Goal: Check status

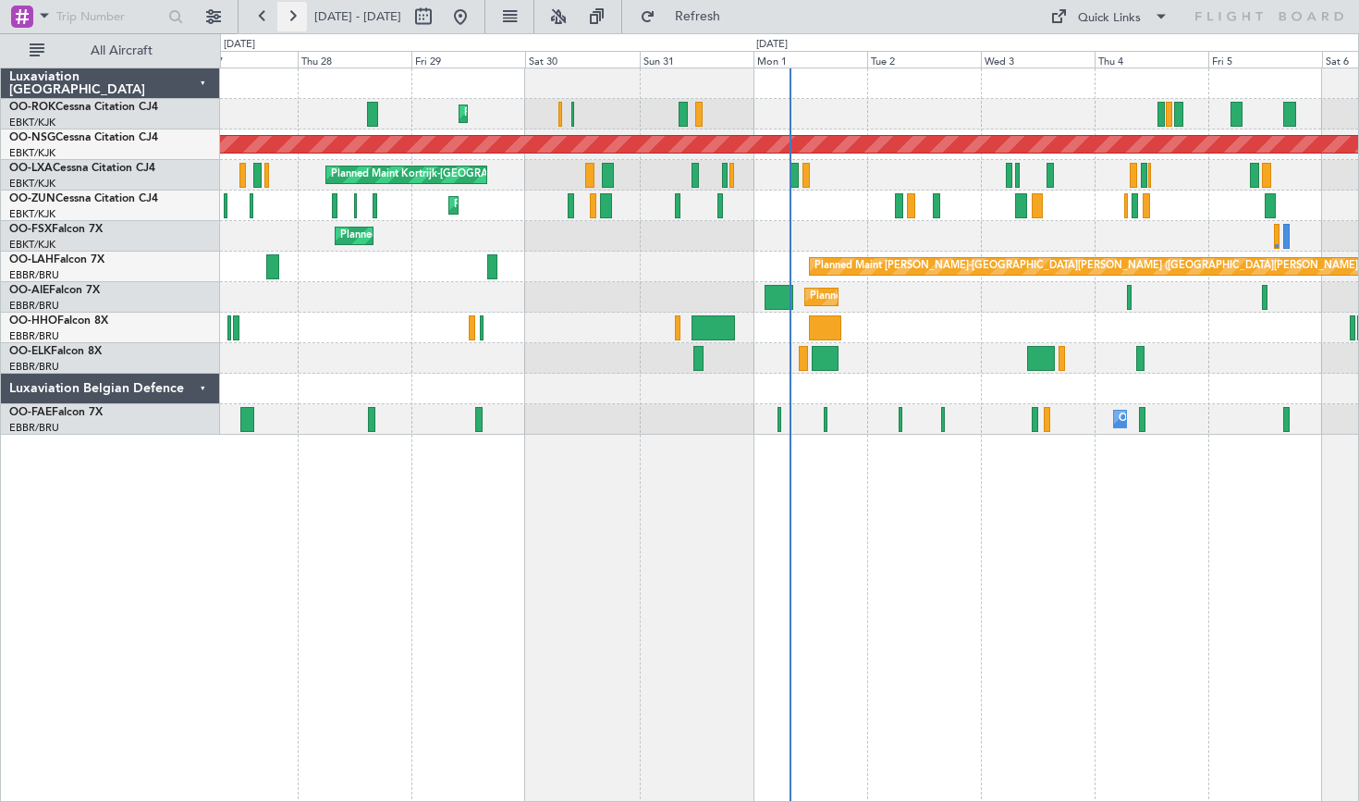
click at [297, 18] on button at bounding box center [292, 17] width 30 height 30
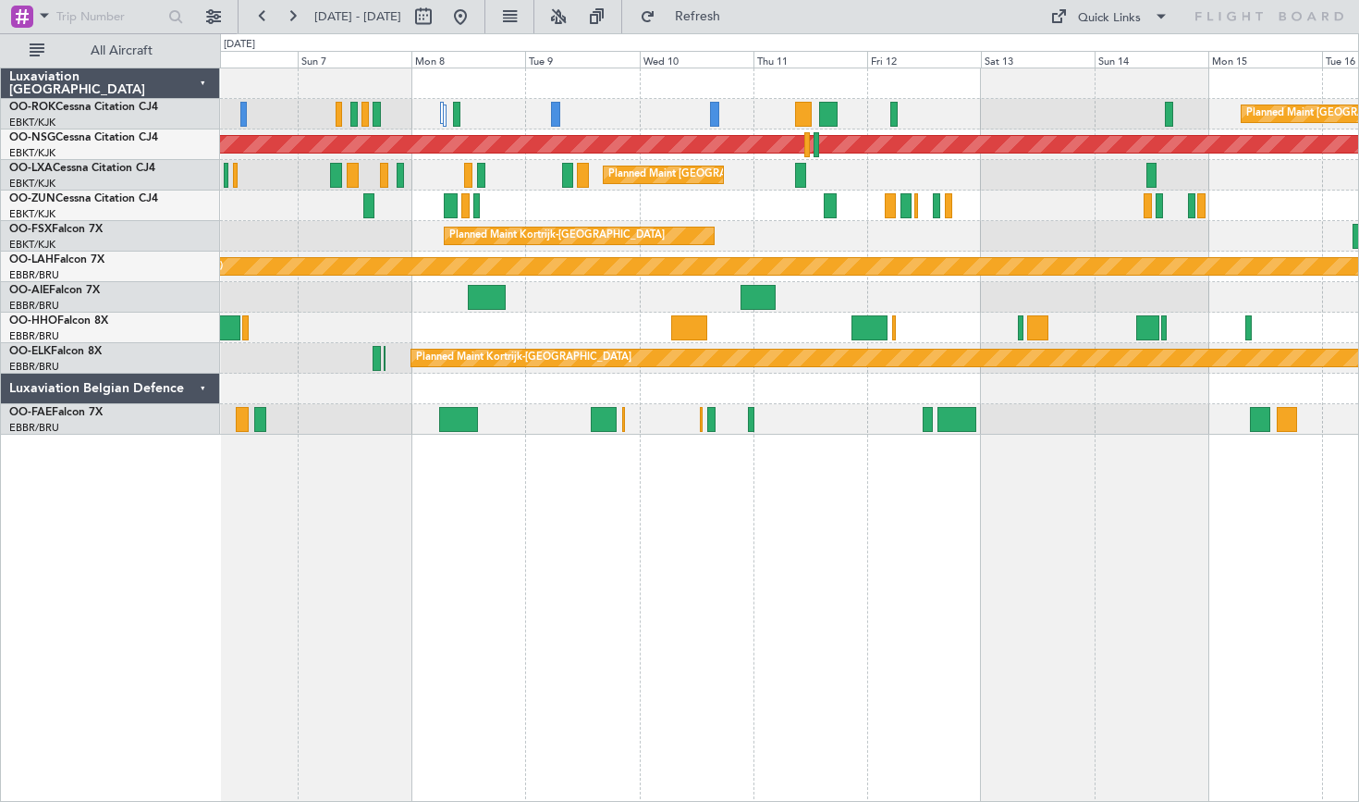
click at [535, 27] on fb-view-mode-toggle at bounding box center [510, 16] width 49 height 33
click at [486, 27] on fb-range-datepicker "[DATE] - [DATE]" at bounding box center [362, 16] width 248 height 33
click at [475, 23] on button at bounding box center [461, 17] width 30 height 30
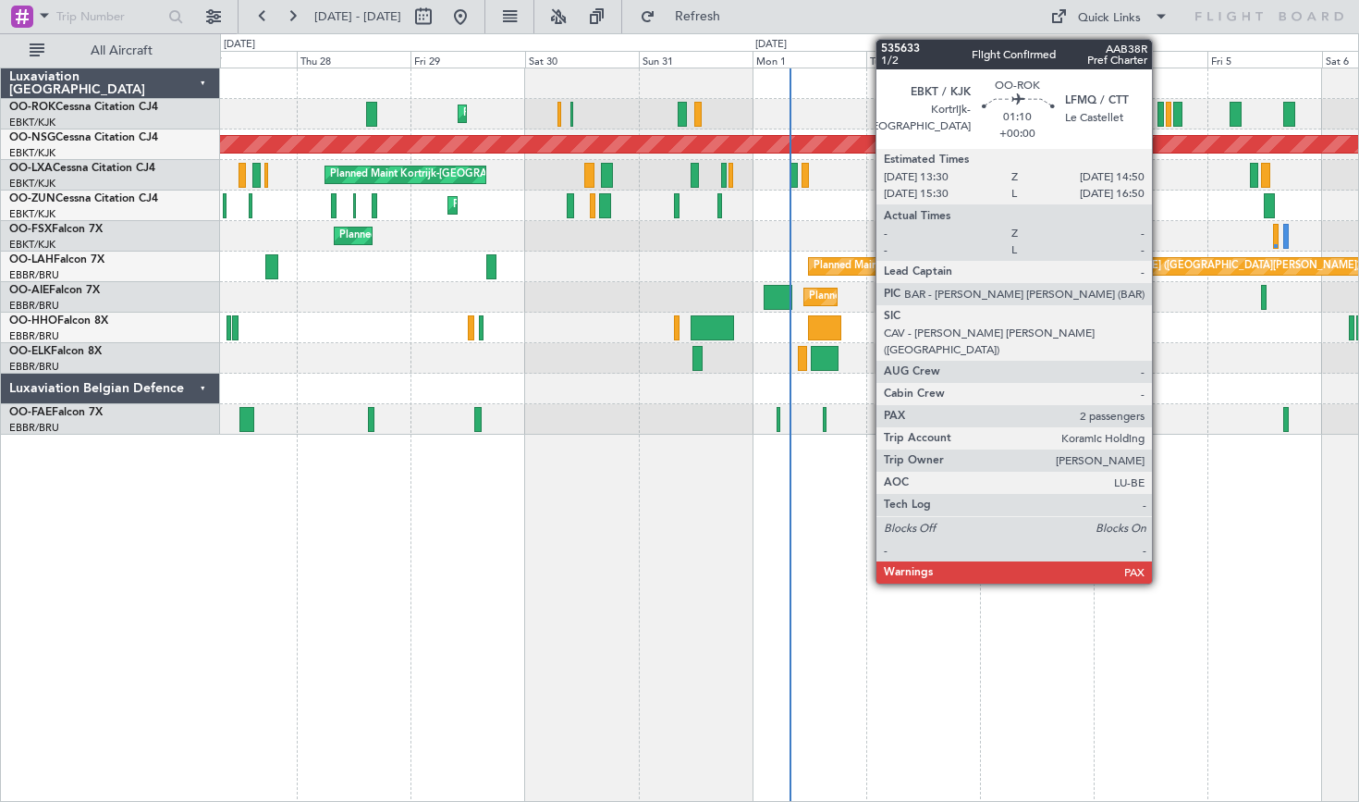
click at [1161, 108] on div at bounding box center [1161, 114] width 6 height 25
click at [958, 528] on div "Planned Maint Kortrijk-[GEOGRAPHIC_DATA] A/C Unavailable Planned Maint [GEOGRAP…" at bounding box center [789, 435] width 1139 height 734
click at [915, 592] on div "Planned Maint Kortrijk-[GEOGRAPHIC_DATA] A/C Unavailable Planned Maint [GEOGRAP…" at bounding box center [789, 435] width 1139 height 734
click at [915, 599] on div "Planned Maint Kortrijk-[GEOGRAPHIC_DATA] A/C Unavailable Planned Maint [GEOGRAP…" at bounding box center [789, 435] width 1139 height 734
click at [862, 285] on div "Planned Maint Kortrijk-[GEOGRAPHIC_DATA] A/C Unavailable Planned Maint [GEOGRAP…" at bounding box center [789, 435] width 1139 height 734
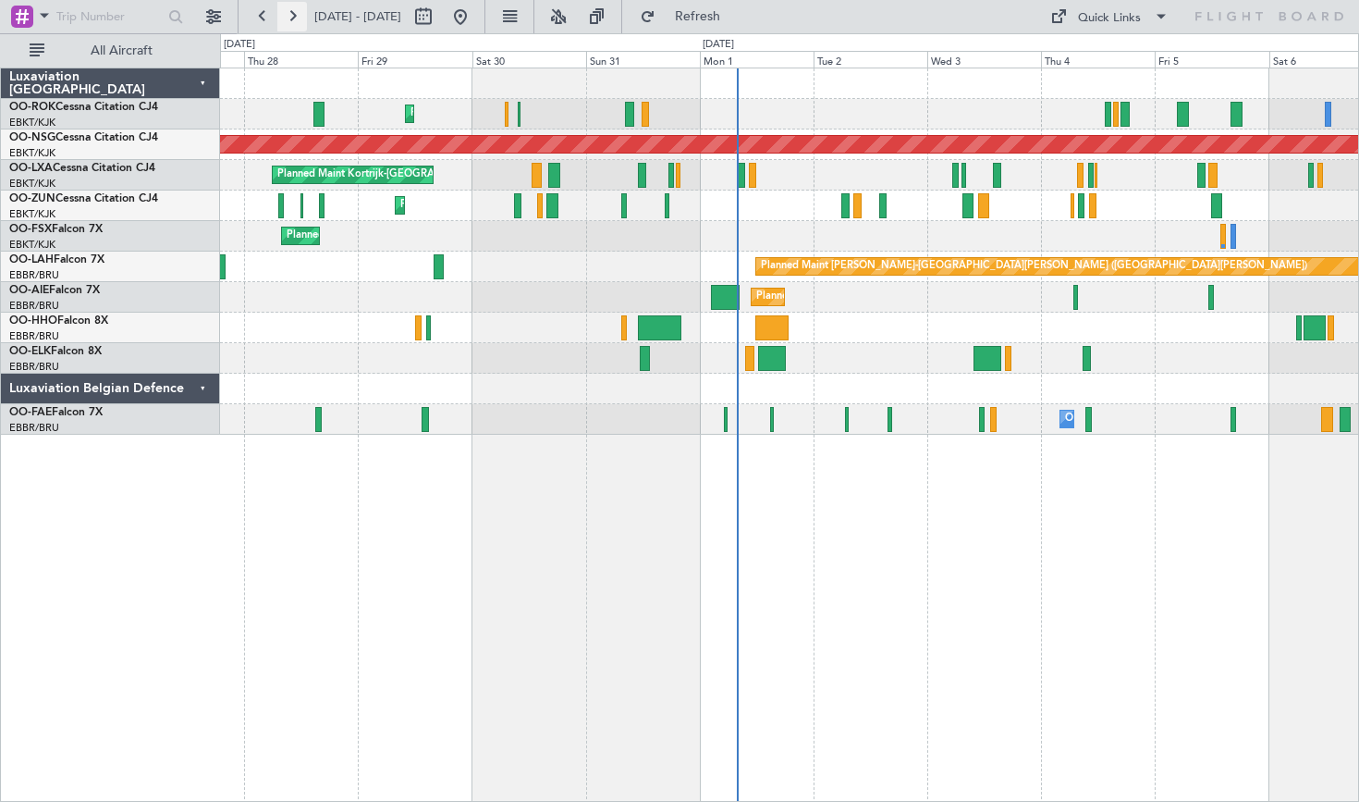
click at [298, 27] on button at bounding box center [292, 17] width 30 height 30
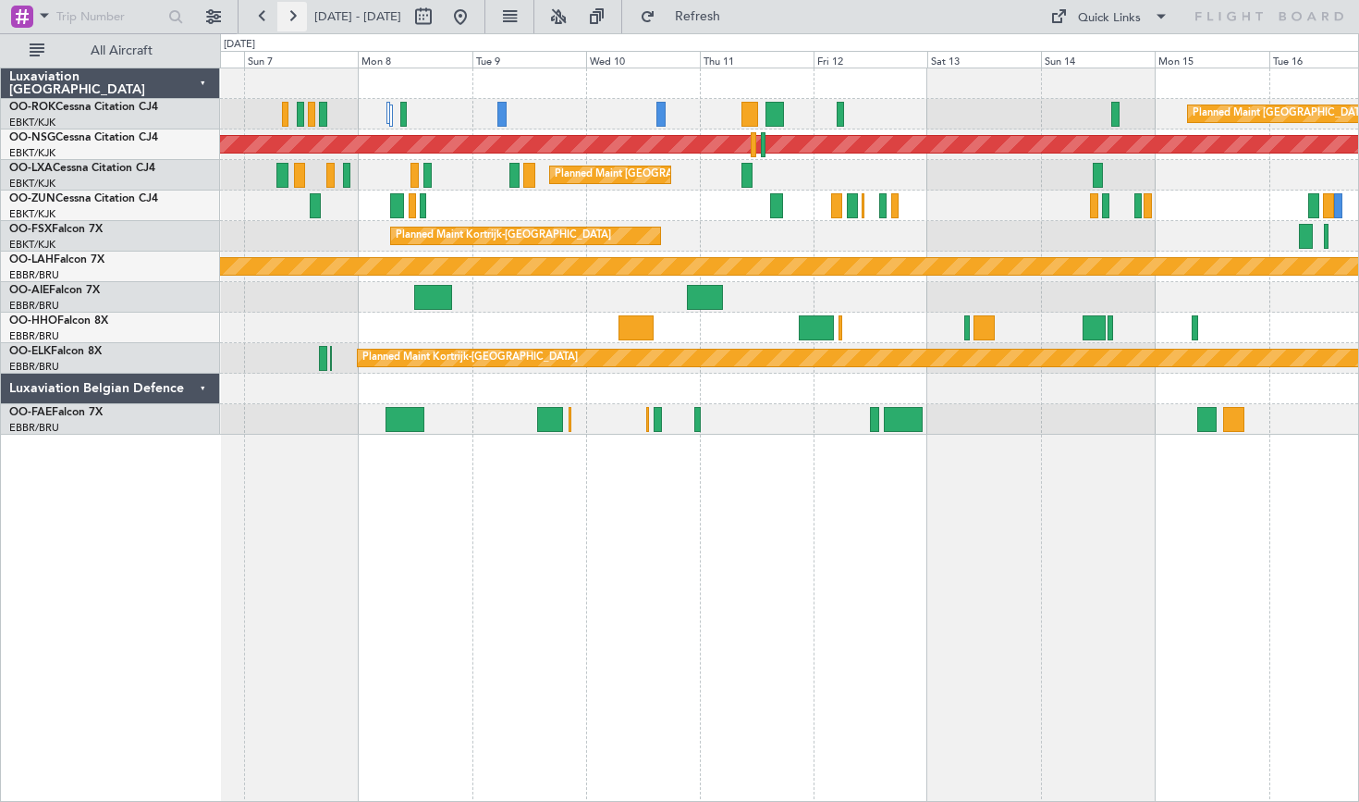
click at [297, 14] on button at bounding box center [292, 17] width 30 height 30
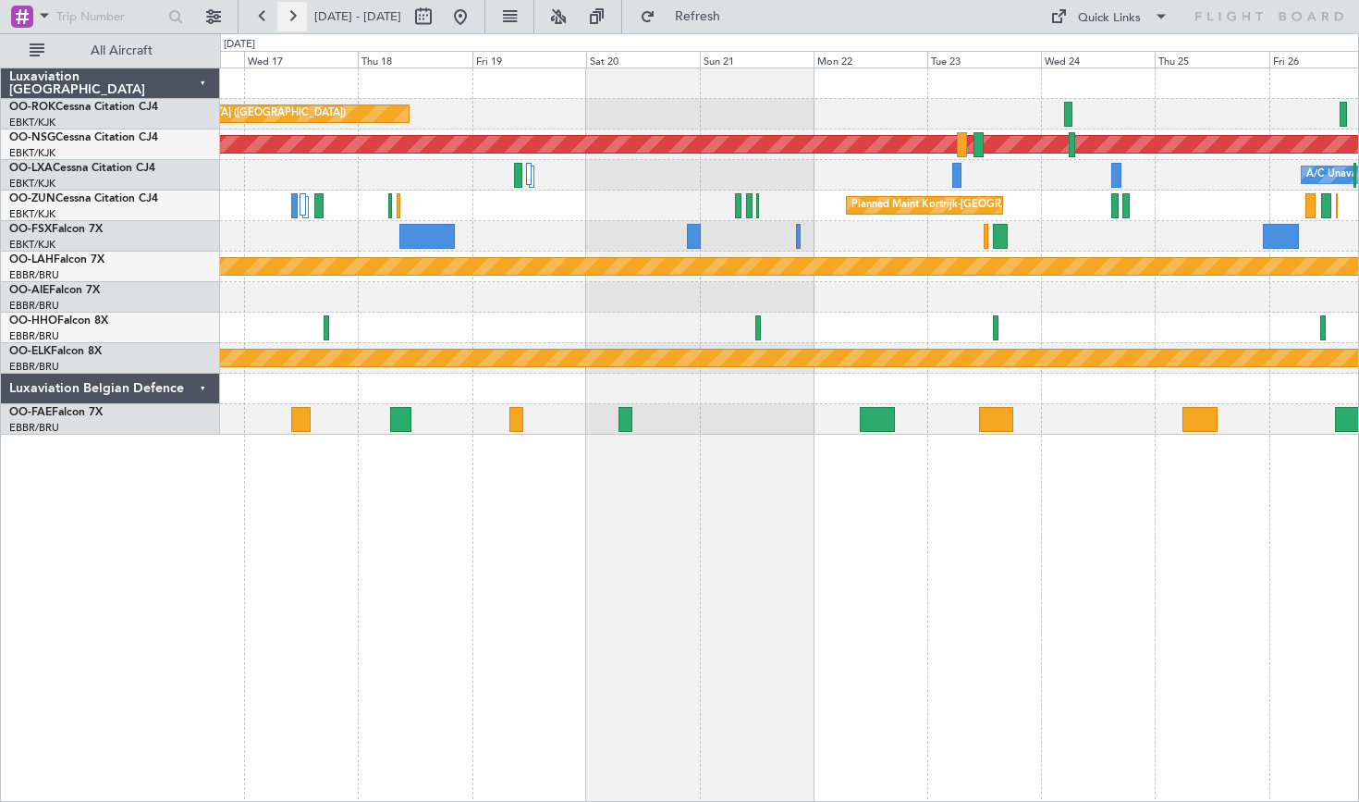
click at [297, 14] on button at bounding box center [292, 17] width 30 height 30
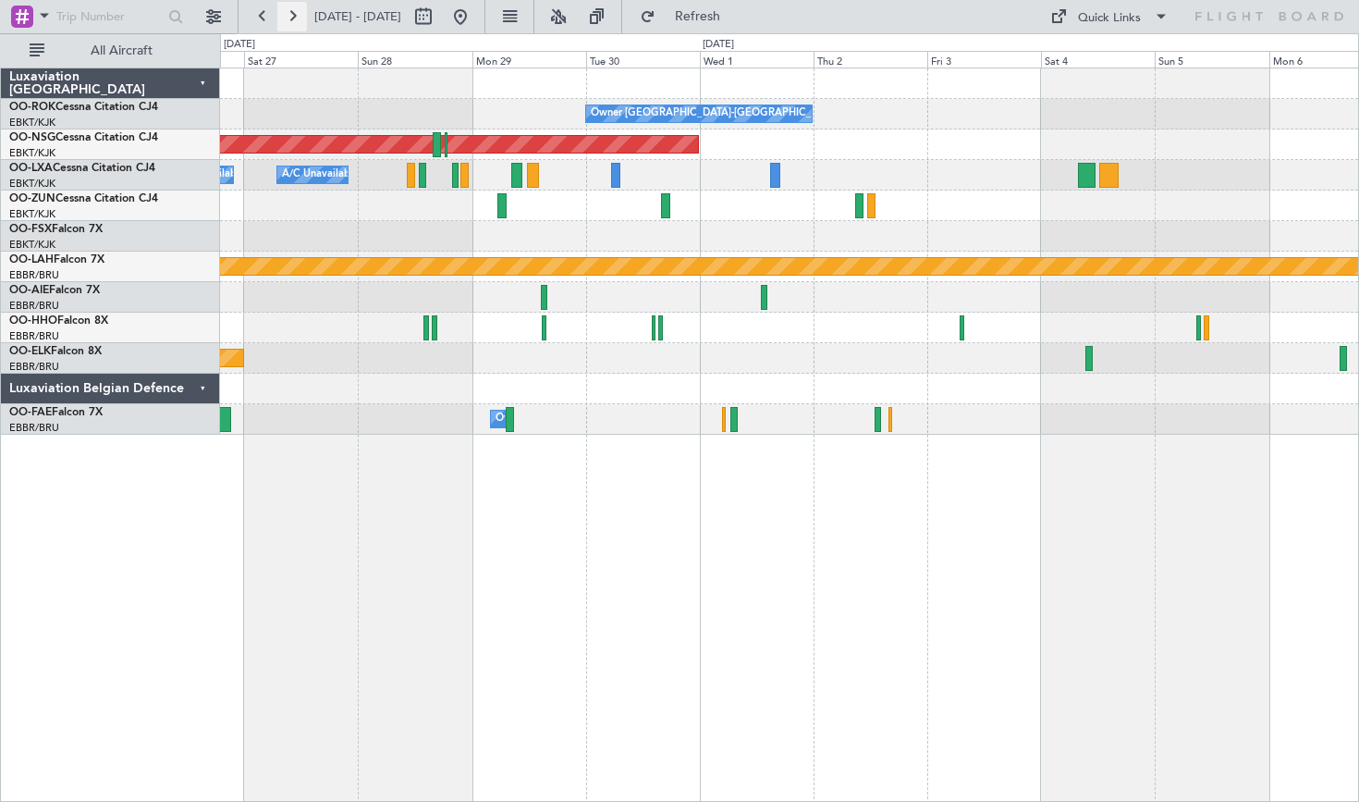
click at [297, 14] on button at bounding box center [292, 17] width 30 height 30
